Goal: Task Accomplishment & Management: Use online tool/utility

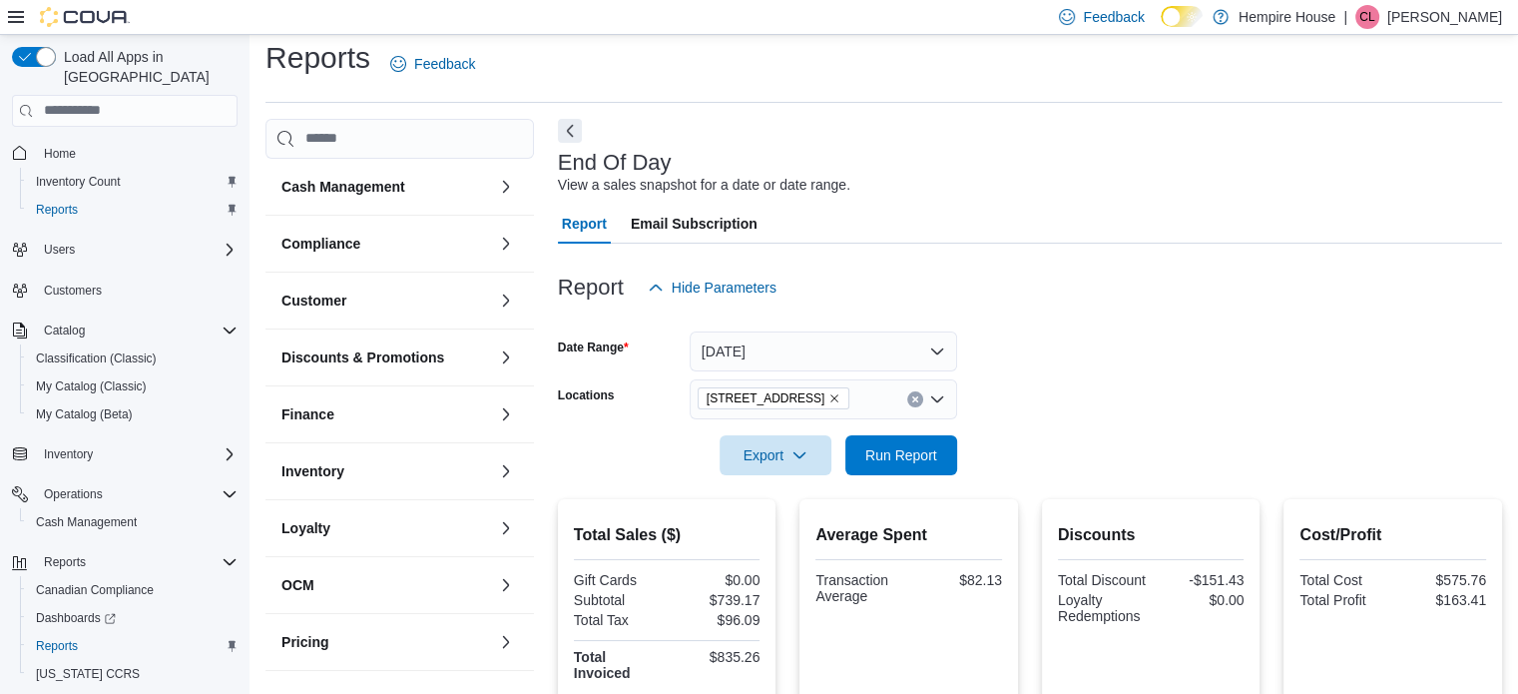
scroll to position [200, 0]
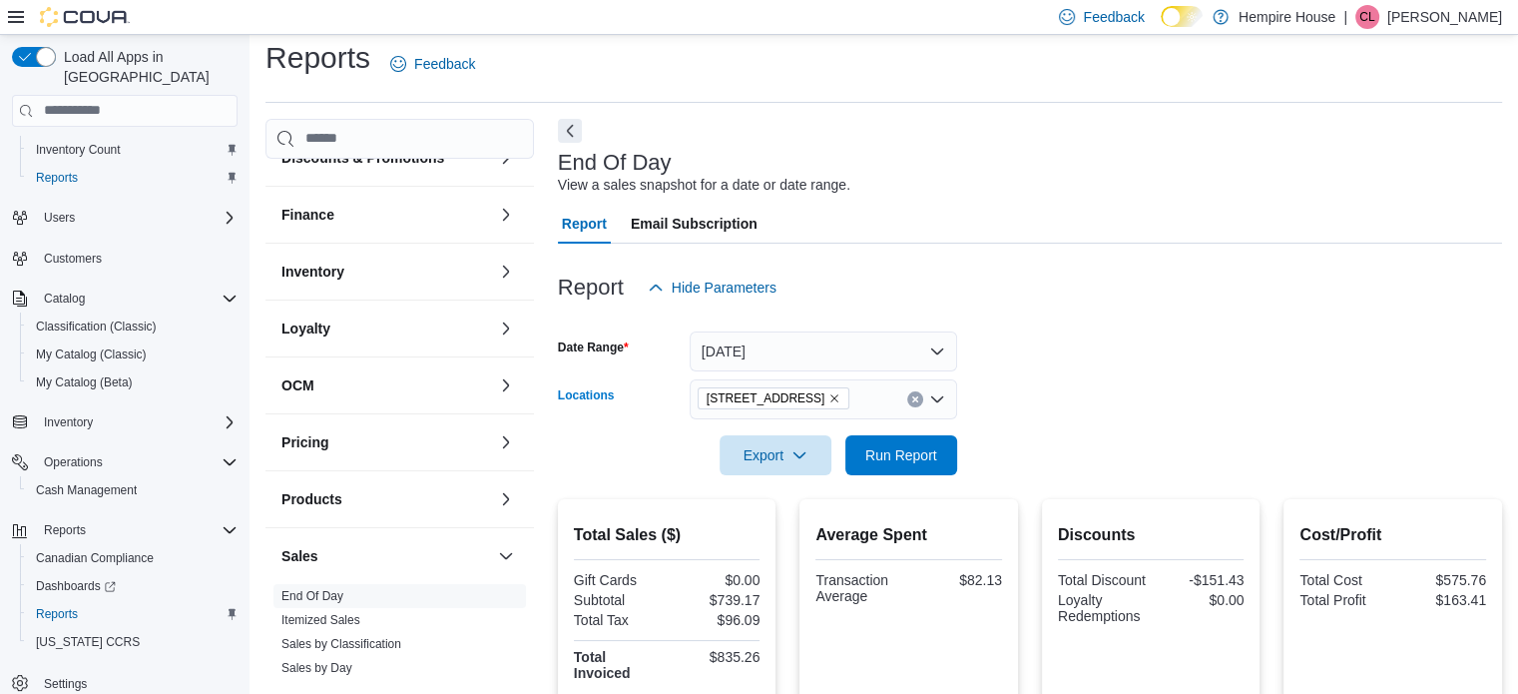
click at [909, 395] on button "Clear input" at bounding box center [915, 399] width 16 height 16
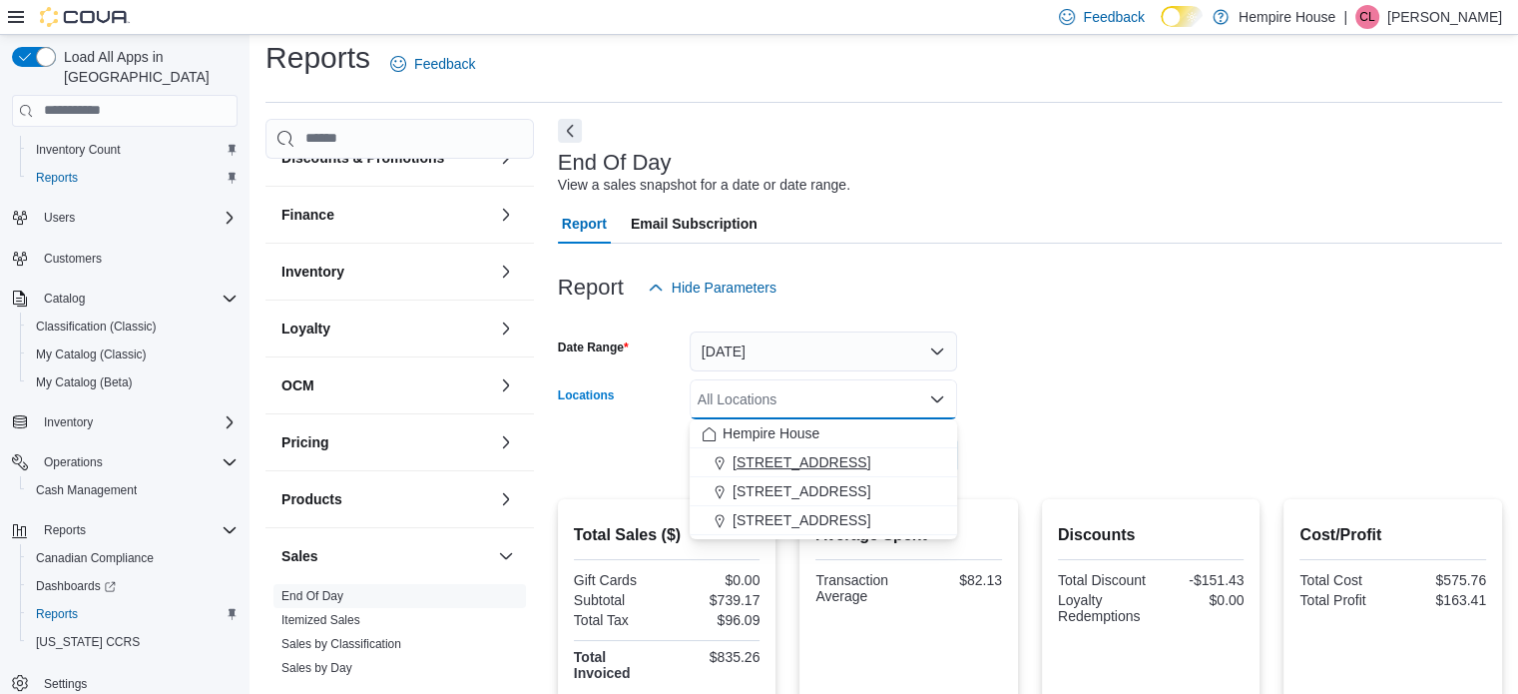
click at [853, 458] on div "[STREET_ADDRESS]" at bounding box center [824, 462] width 244 height 20
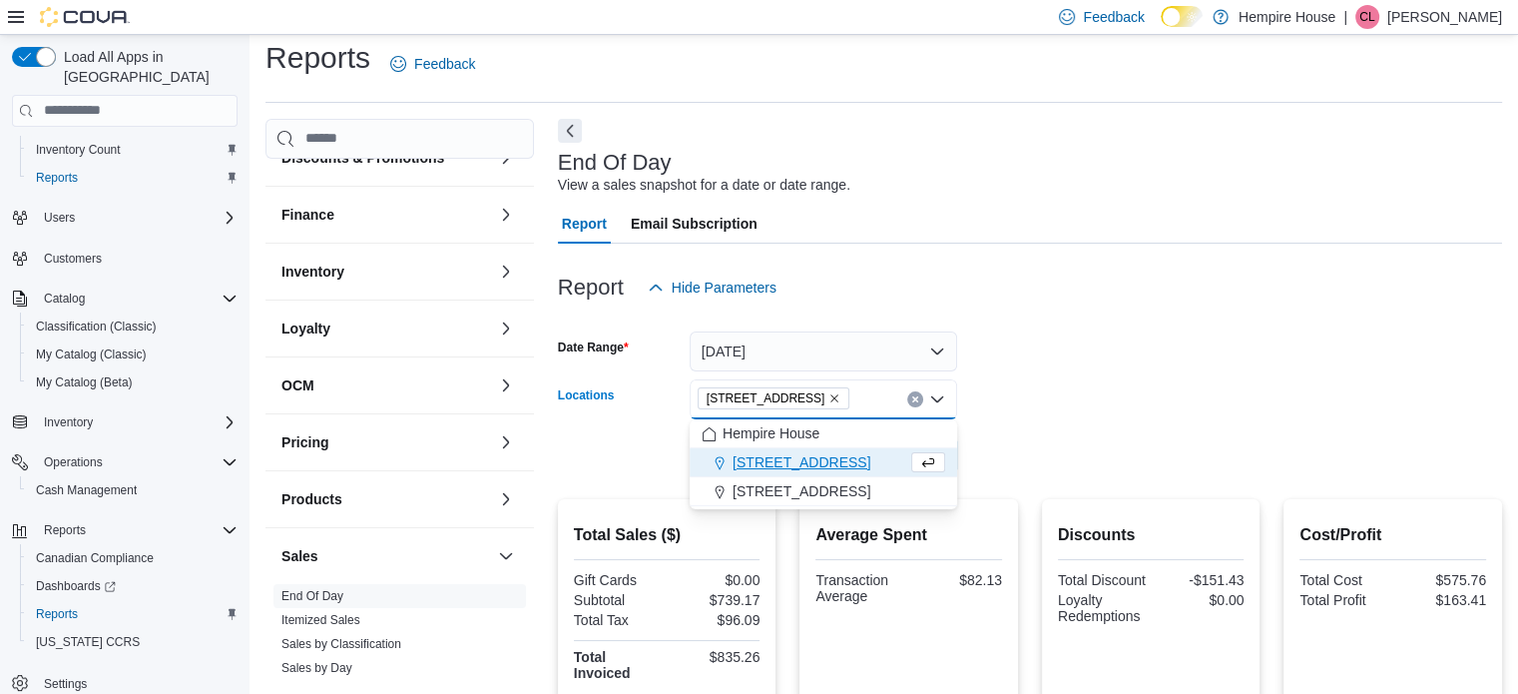
click at [1054, 422] on div at bounding box center [1030, 427] width 944 height 16
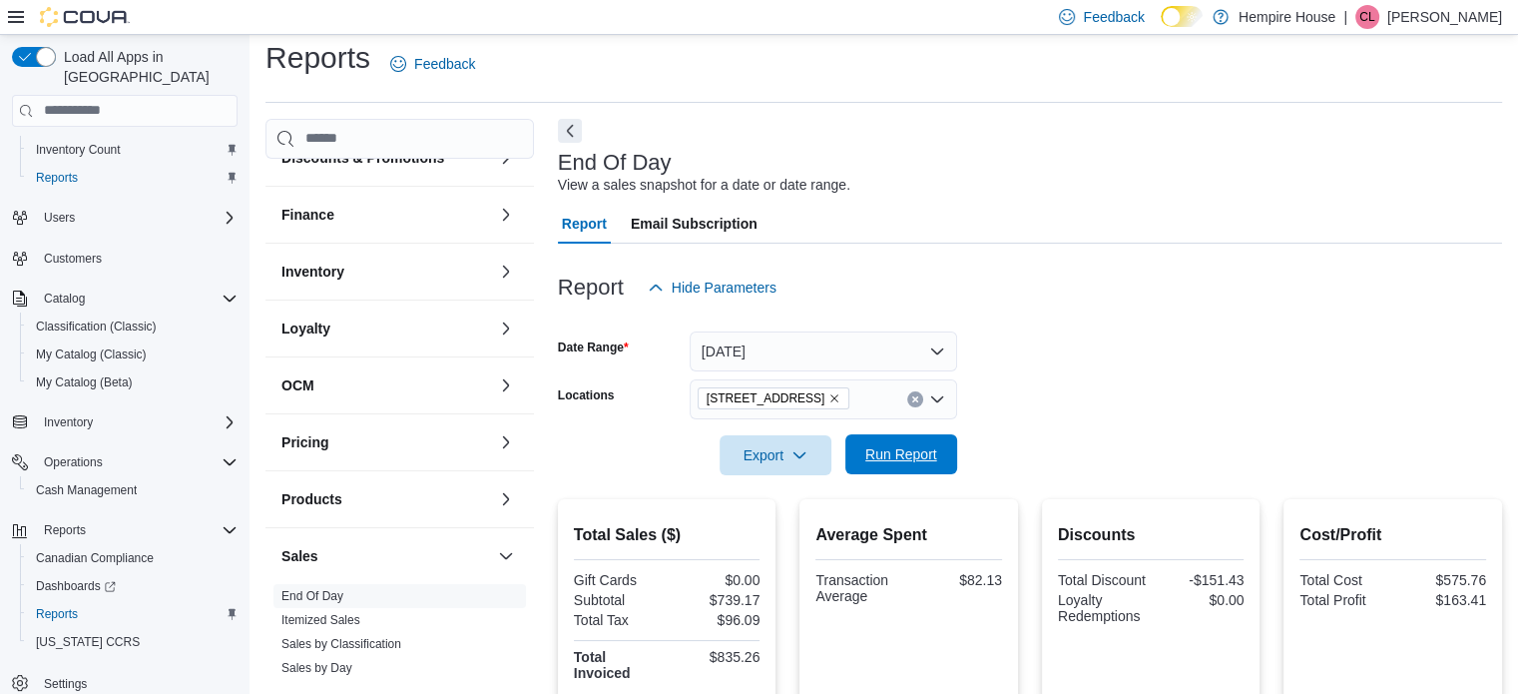
click at [931, 443] on span "Run Report" at bounding box center [901, 454] width 88 height 40
click at [911, 399] on icon "Clear input" at bounding box center [915, 399] width 8 height 8
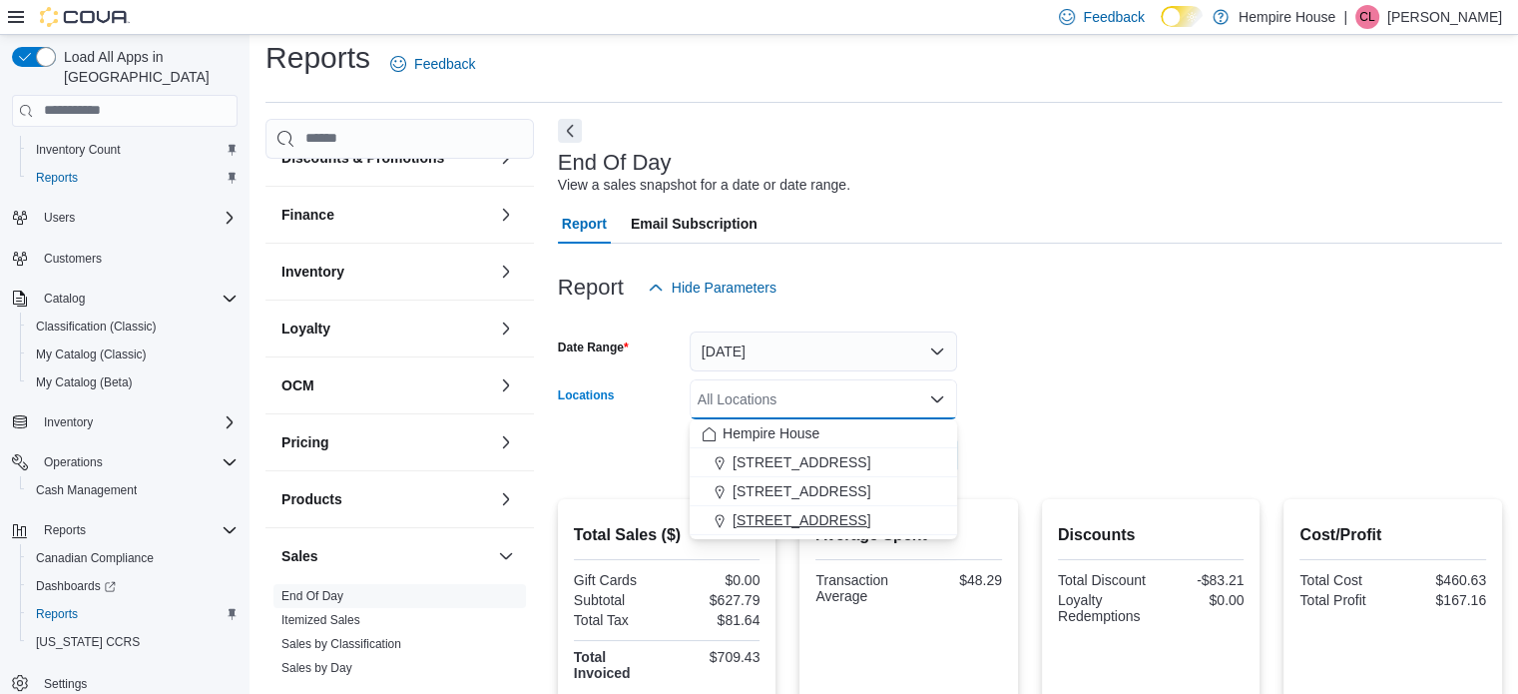
click at [808, 510] on span "[STREET_ADDRESS]" at bounding box center [802, 520] width 138 height 20
click at [1075, 424] on div at bounding box center [1030, 427] width 944 height 16
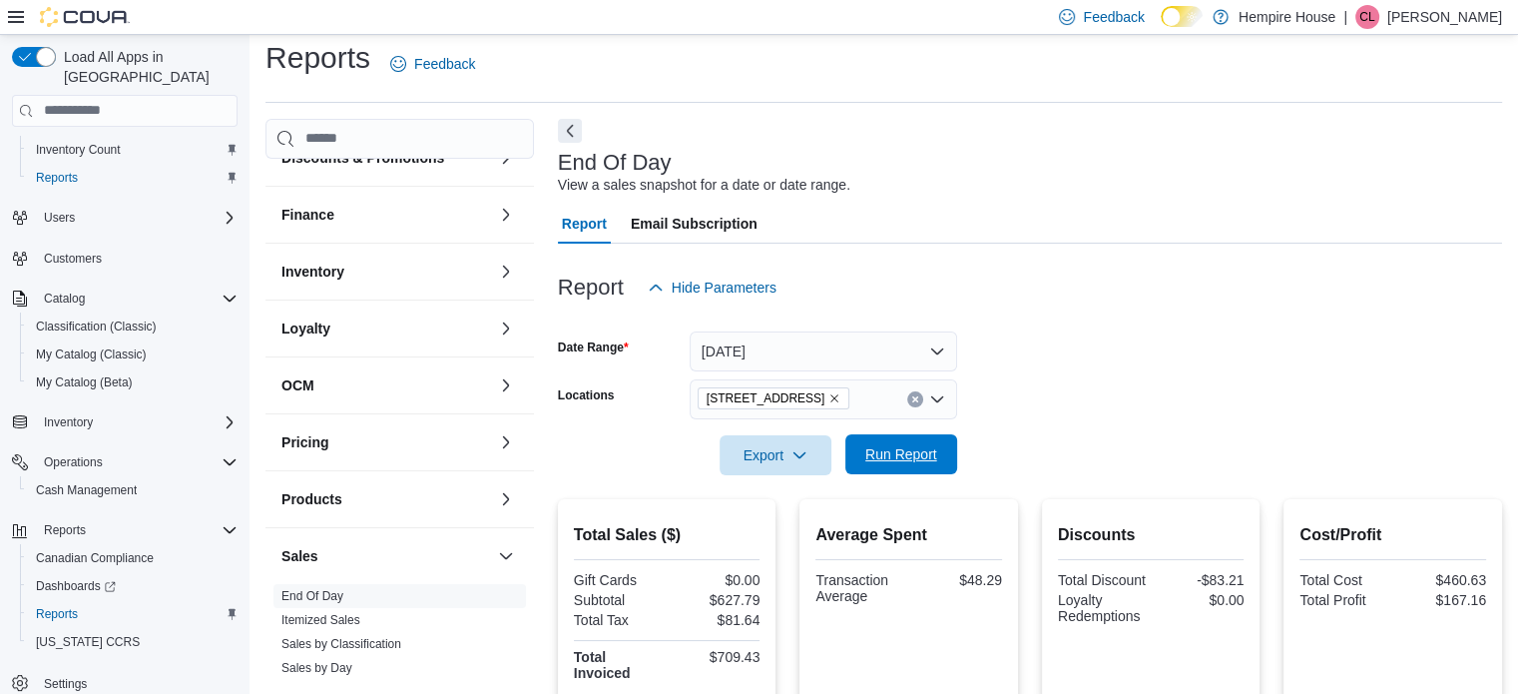
click at [928, 442] on span "Run Report" at bounding box center [901, 454] width 88 height 40
